Goal: Transaction & Acquisition: Purchase product/service

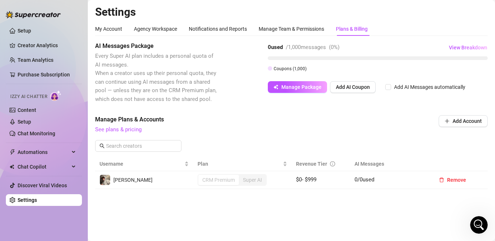
drag, startPoint x: 470, startPoint y: 216, endPoint x: 483, endPoint y: 228, distance: 17.9
click at [483, 228] on div "Open Intercom Messenger" at bounding box center [479, 225] width 24 height 24
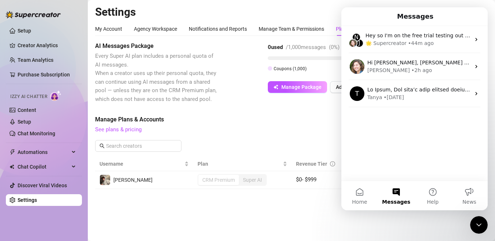
click at [281, 127] on span "See plans & pricing" at bounding box center [242, 129] width 294 height 9
click at [480, 226] on icon "Close Intercom Messenger" at bounding box center [478, 225] width 9 height 9
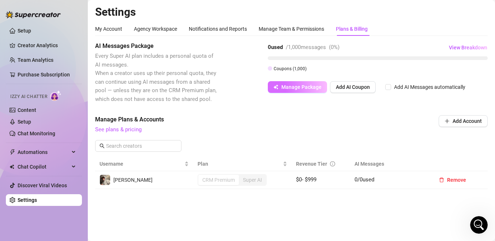
click at [310, 87] on span "Manage Package" at bounding box center [301, 87] width 40 height 6
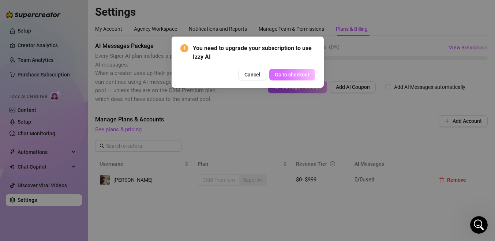
click at [298, 75] on span "Go to checkout" at bounding box center [292, 75] width 35 height 6
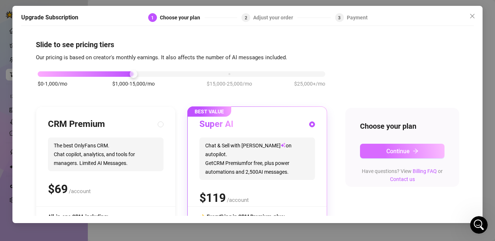
click at [377, 157] on button "Continue" at bounding box center [402, 151] width 84 height 15
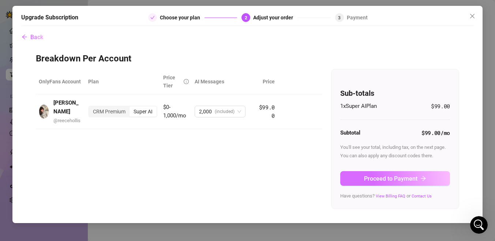
click at [376, 179] on span "Proceed to Payment" at bounding box center [390, 178] width 53 height 7
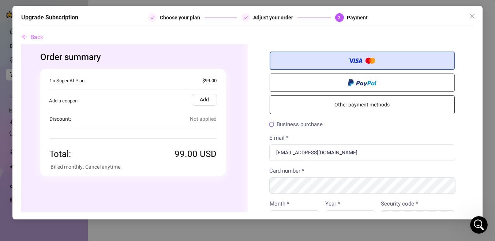
scroll to position [1, 0]
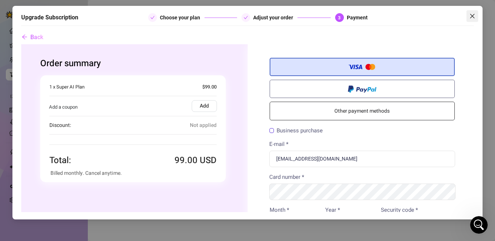
click at [474, 15] on icon "close" at bounding box center [472, 16] width 4 height 4
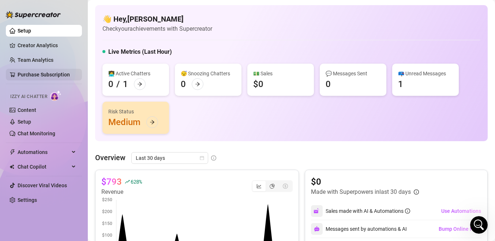
click at [34, 73] on link "Purchase Subscription" at bounding box center [44, 75] width 52 height 6
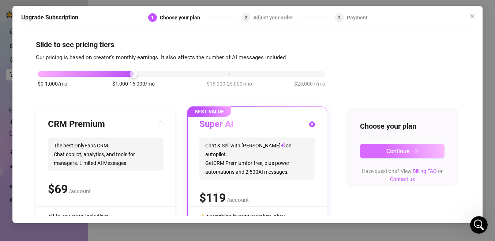
click at [388, 150] on span "Continue" at bounding box center [397, 151] width 23 height 7
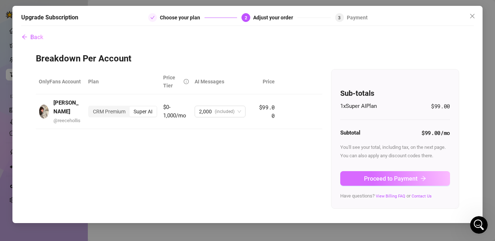
click at [382, 176] on span "Proceed to Payment" at bounding box center [390, 178] width 53 height 7
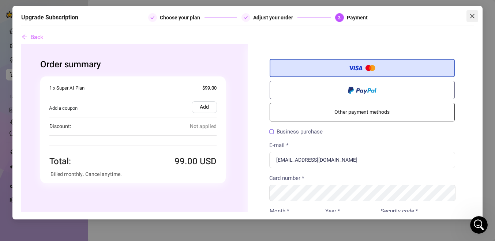
click at [471, 20] on button "Close" at bounding box center [472, 16] width 12 height 12
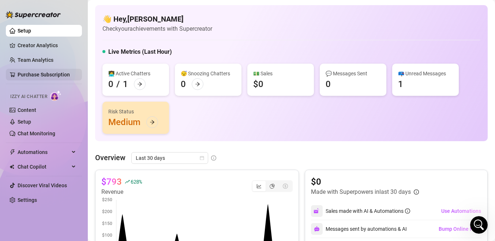
click at [42, 78] on link "Purchase Subscription" at bounding box center [44, 75] width 52 height 6
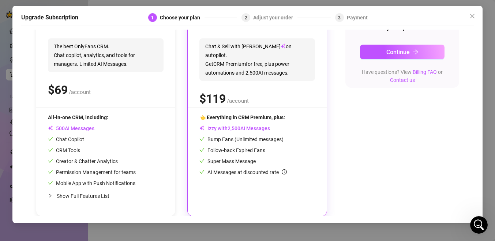
scroll to position [99, 0]
click at [374, 53] on button "Continue" at bounding box center [402, 51] width 84 height 15
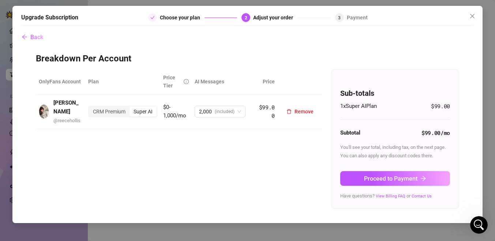
click at [143, 111] on div "Super AI" at bounding box center [142, 111] width 27 height 10
click at [131, 108] on input "Super AI" at bounding box center [131, 108] width 0 height 0
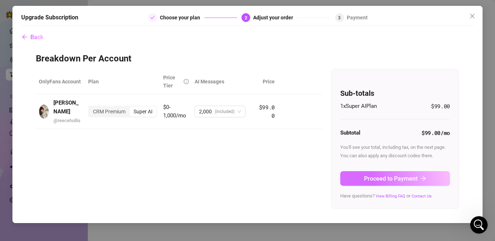
click at [369, 175] on span "Proceed to Payment" at bounding box center [390, 178] width 53 height 7
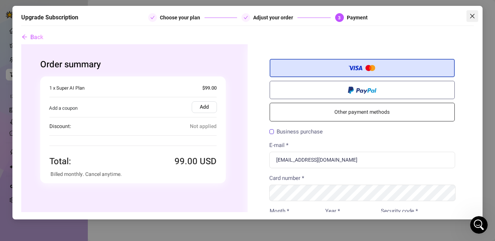
click at [474, 16] on icon "close" at bounding box center [472, 16] width 6 height 6
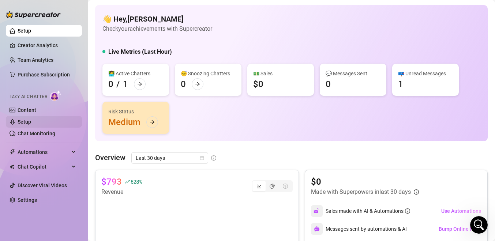
click at [31, 119] on link "Setup" at bounding box center [25, 122] width 14 height 6
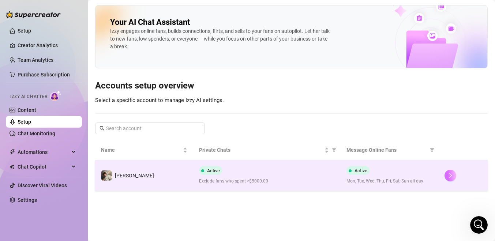
click at [448, 175] on icon "right" at bounding box center [450, 175] width 5 height 5
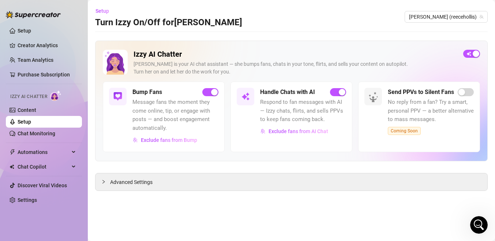
click at [41, 67] on ul "Setup Creator Analytics Team Analytics Purchase Subscription Izzy AI Chatter Co…" at bounding box center [44, 115] width 76 height 187
click at [41, 75] on link "Purchase Subscription" at bounding box center [44, 75] width 52 height 6
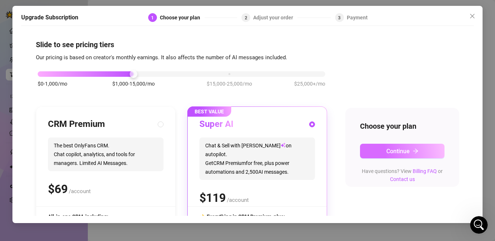
click at [385, 147] on button "Continue" at bounding box center [402, 151] width 84 height 15
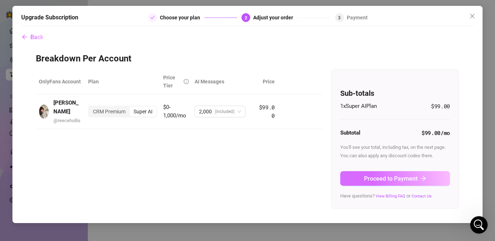
click at [384, 176] on span "Proceed to Payment" at bounding box center [390, 178] width 53 height 7
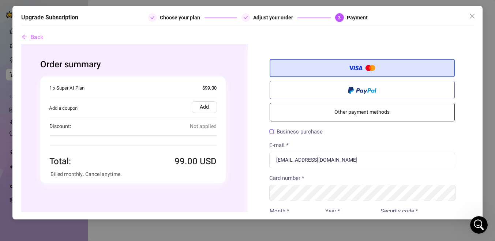
click at [206, 123] on span "Not applied" at bounding box center [202, 126] width 27 height 8
click at [335, 108] on link "Other payment methods" at bounding box center [361, 112] width 185 height 19
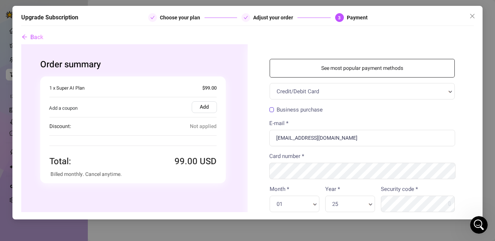
click at [337, 71] on link "See most popular payment methods" at bounding box center [361, 68] width 185 height 19
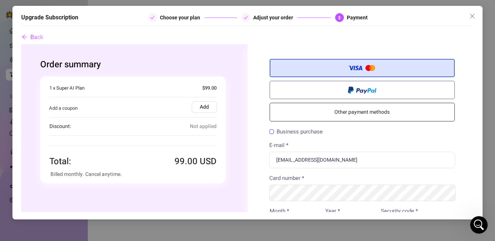
click at [474, 222] on div "Open Intercom Messenger" at bounding box center [479, 225] width 24 height 24
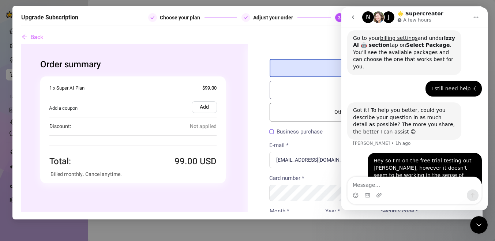
scroll to position [193, 0]
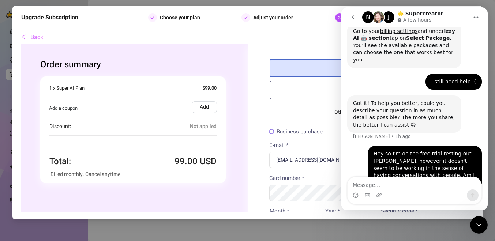
click at [356, 13] on button "go back" at bounding box center [353, 17] width 14 height 14
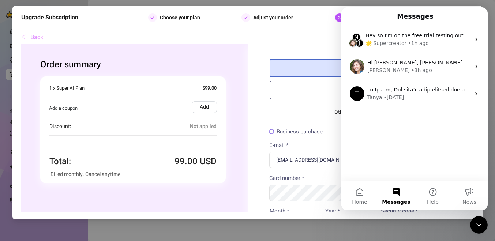
click at [34, 36] on span "Back" at bounding box center [36, 37] width 13 height 7
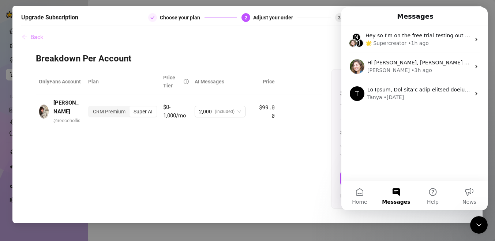
click at [34, 36] on span "Back" at bounding box center [36, 37] width 13 height 7
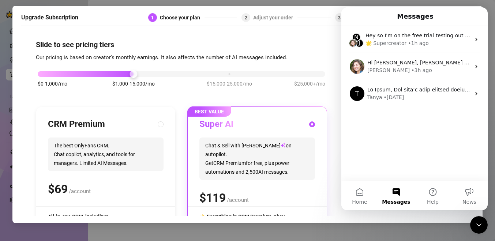
click at [236, 232] on div "Upgrade Subscription 1 Choose your plan 2 Adjust your order 3 Payment Slide to …" at bounding box center [247, 120] width 495 height 241
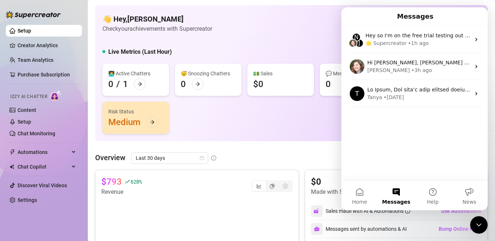
click at [482, 229] on icon "Close Intercom Messenger" at bounding box center [478, 225] width 9 height 9
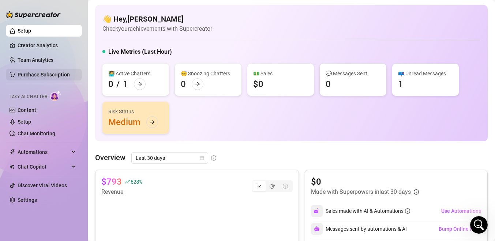
click at [43, 72] on link "Purchase Subscription" at bounding box center [44, 75] width 52 height 6
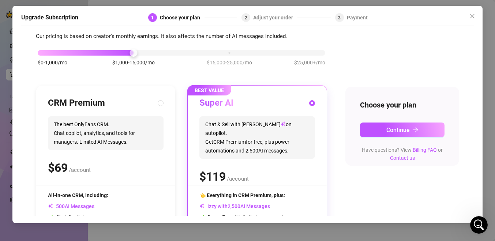
scroll to position [20, 0]
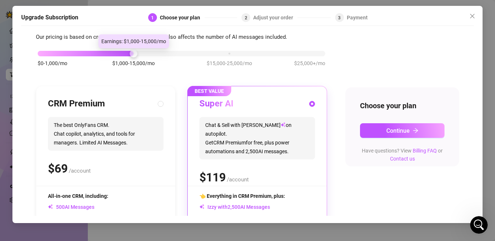
drag, startPoint x: 135, startPoint y: 55, endPoint x: 184, endPoint y: 54, distance: 49.4
click at [184, 54] on div "$0-1,000/mo $1,000-15,000/mo $15,000-25,000/mo $25,000+/mo" at bounding box center [182, 51] width 288 height 4
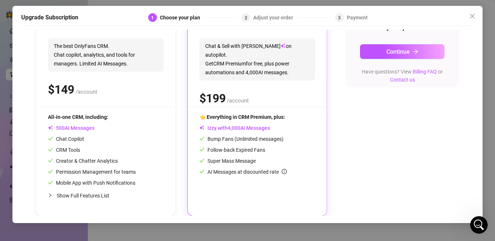
scroll to position [0, 0]
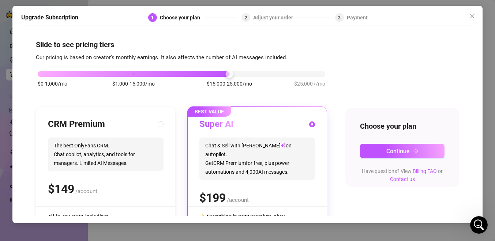
click at [277, 155] on span "Chat & Sell with Izzy on autopilot. Get CRM Premium for free, plus power automa…" at bounding box center [257, 159] width 116 height 42
click at [391, 152] on span "Continue" at bounding box center [397, 151] width 23 height 7
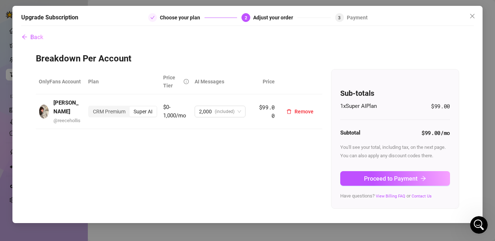
click at [149, 112] on div "Super AI" at bounding box center [142, 111] width 27 height 10
click at [131, 108] on input "Super AI" at bounding box center [131, 108] width 0 height 0
click at [37, 37] on span "Back" at bounding box center [36, 37] width 13 height 7
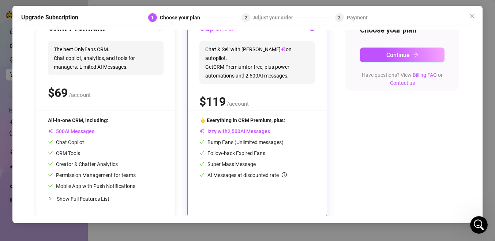
scroll to position [99, 0]
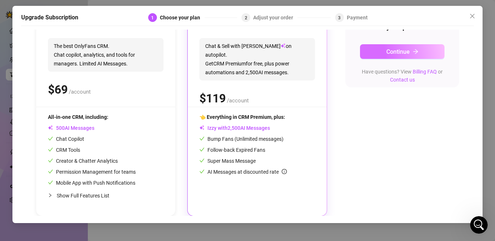
click at [383, 54] on button "Continue" at bounding box center [402, 51] width 84 height 15
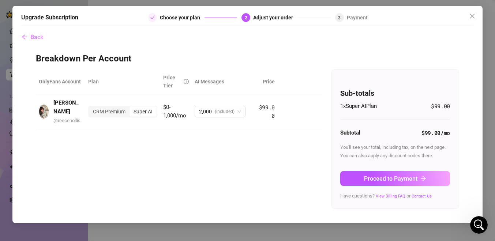
scroll to position [0, 0]
click at [226, 110] on span "(included)" at bounding box center [225, 111] width 20 height 11
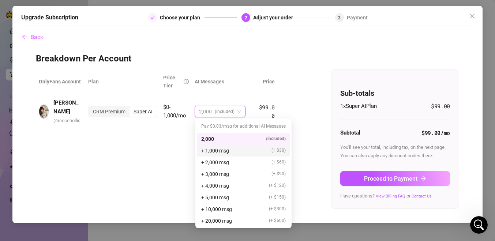
click at [229, 150] on span "+ 1,000 msg" at bounding box center [215, 151] width 28 height 8
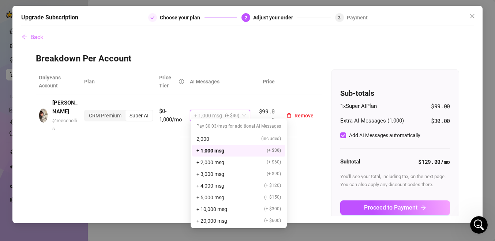
click at [222, 114] on span "+ 1,000 msg" at bounding box center [208, 115] width 28 height 11
click at [218, 139] on div "2,000 (included)" at bounding box center [238, 139] width 84 height 8
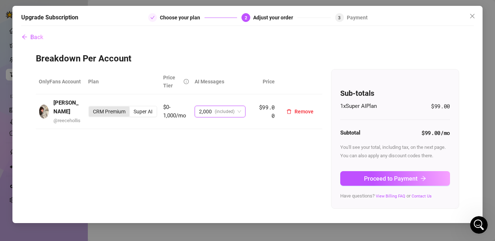
click at [106, 107] on div "CRM Premium" at bounding box center [109, 111] width 41 height 10
click at [91, 108] on input "CRM Premium" at bounding box center [91, 108] width 0 height 0
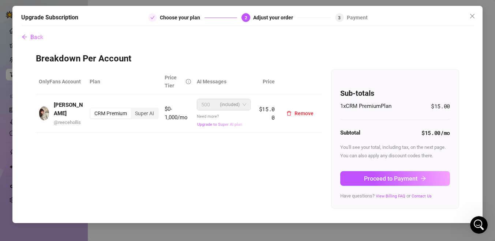
click at [215, 127] on button "Upgrade to Super AI plan" at bounding box center [220, 124] width 46 height 5
